Goal: Task Accomplishment & Management: Use online tool/utility

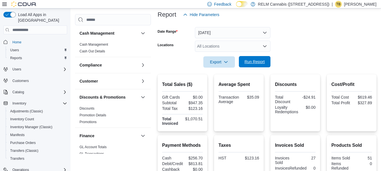
scroll to position [69, 0]
click at [245, 59] on span "Run Report" at bounding box center [254, 61] width 25 height 11
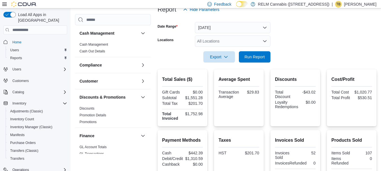
scroll to position [72, 0]
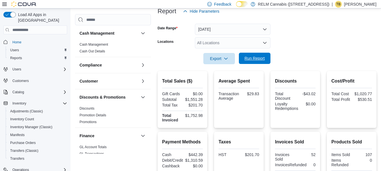
click at [254, 61] on span "Run Report" at bounding box center [255, 59] width 20 height 6
drag, startPoint x: 246, startPoint y: 93, endPoint x: 265, endPoint y: 99, distance: 19.7
click at [264, 99] on div "Average Spent Transaction Average $29.59" at bounding box center [239, 99] width 50 height 57
copy div "$29.59"
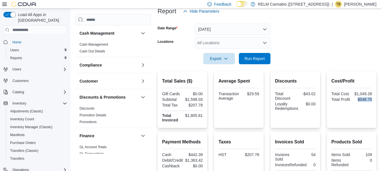
drag, startPoint x: 360, startPoint y: 99, endPoint x: 385, endPoint y: 100, distance: 25.1
click at [381, 99] on html "Feedback Dark Mode RELM Cannabis ([STREET_ADDRESS]) | TB [PERSON_NAME] Load All…" at bounding box center [190, 13] width 381 height 171
copy div "$548.75"
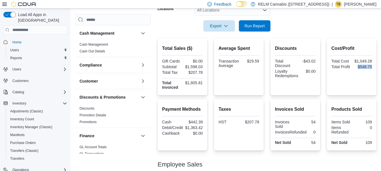
scroll to position [105, 0]
drag, startPoint x: 183, startPoint y: 121, endPoint x: 210, endPoint y: 122, distance: 27.1
click at [210, 122] on div "Payment Methods Cash $442.39 Debit/Credit $1,363.42 Cashback $0.00 Taxes HST $2…" at bounding box center [267, 124] width 219 height 51
copy div "$442.39"
click at [224, 25] on icon "button" at bounding box center [226, 25] width 5 height 5
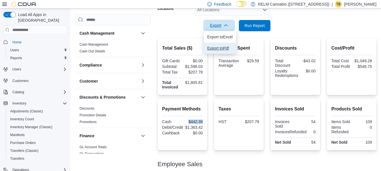
click at [226, 48] on span "Export to Pdf" at bounding box center [219, 48] width 25 height 5
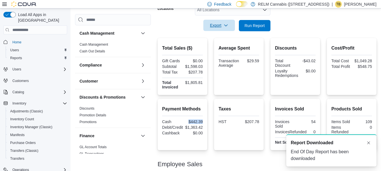
scroll to position [0, 0]
